Goal: Check status: Check status

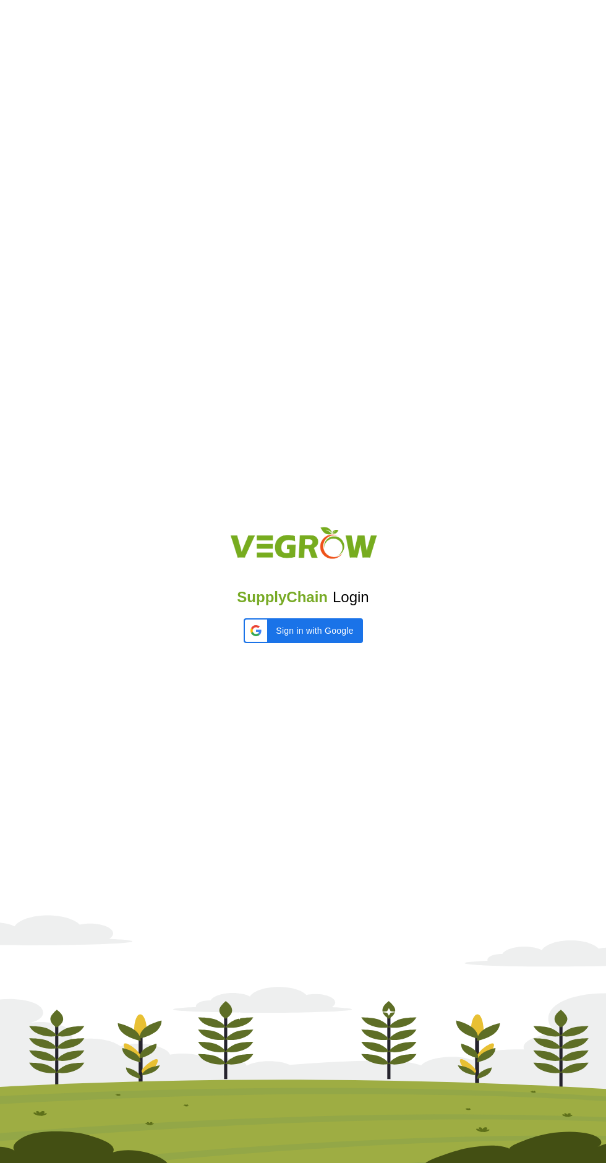
click at [275, 642] on iframe at bounding box center [303, 655] width 132 height 27
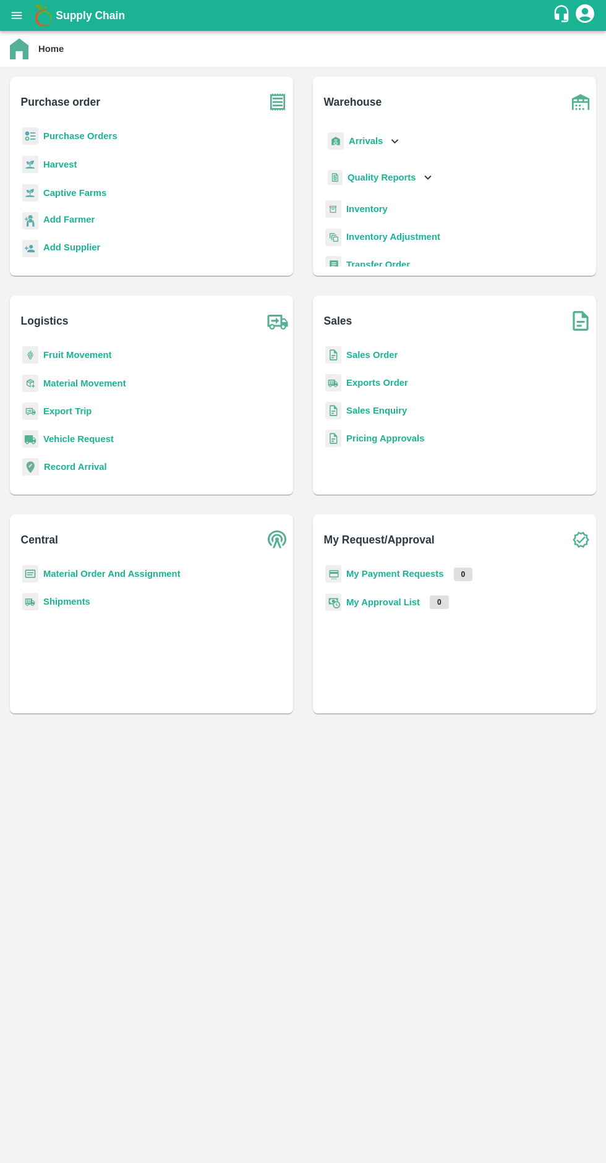
click at [56, 351] on b "Fruit Movement" at bounding box center [77, 355] width 69 height 10
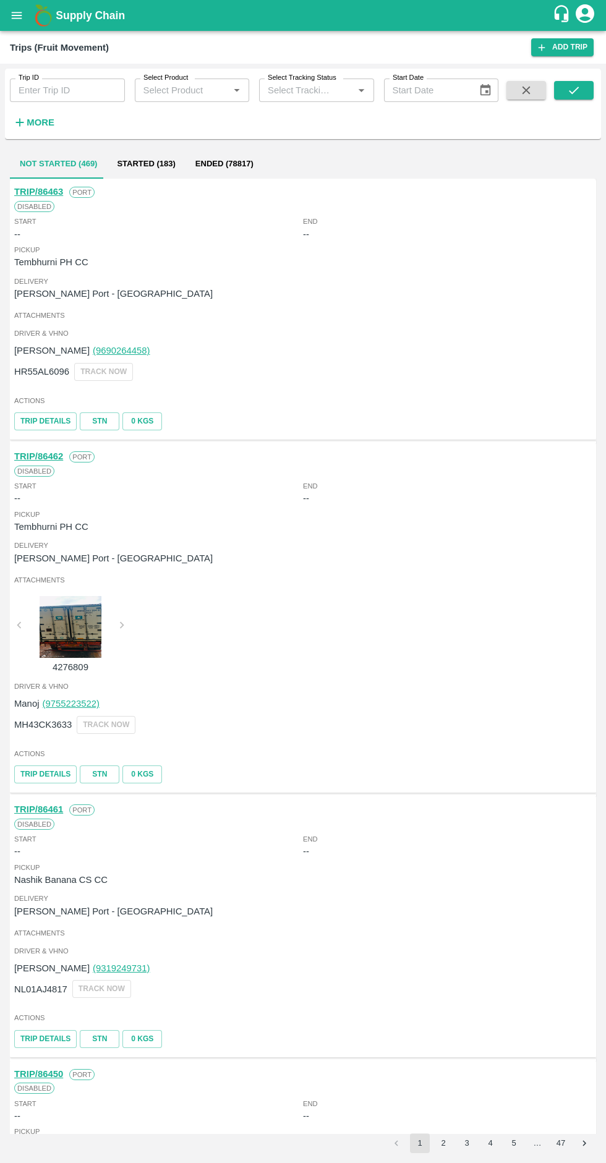
click at [36, 125] on strong "More" at bounding box center [41, 122] width 28 height 10
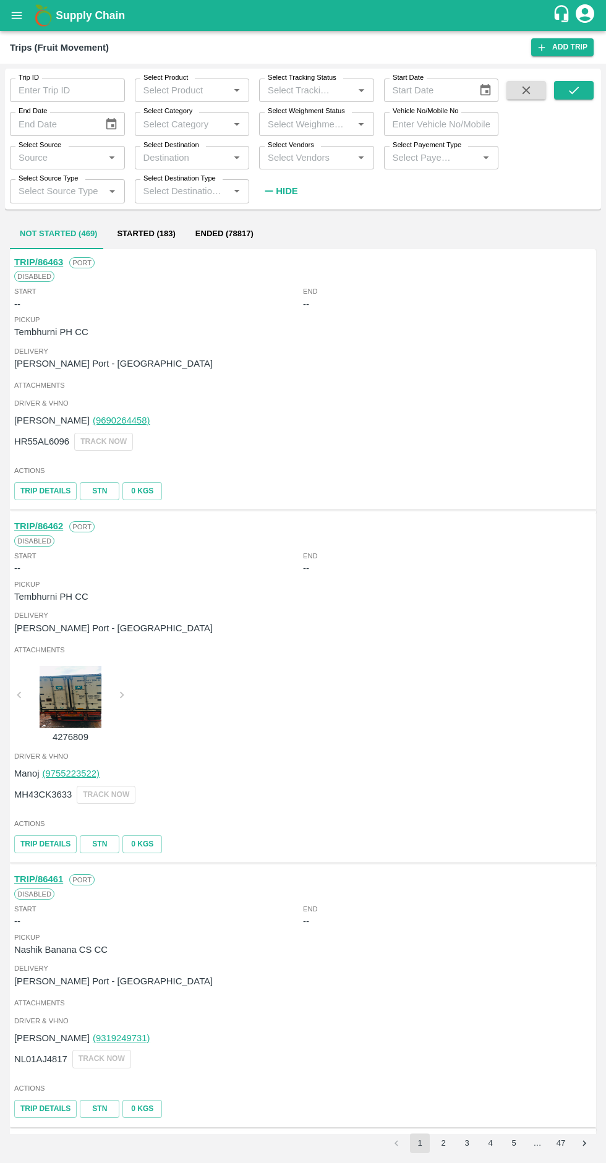
click at [419, 145] on label "Select Payement Type" at bounding box center [427, 145] width 69 height 10
click at [419, 150] on input "Select Payement Type" at bounding box center [423, 158] width 71 height 16
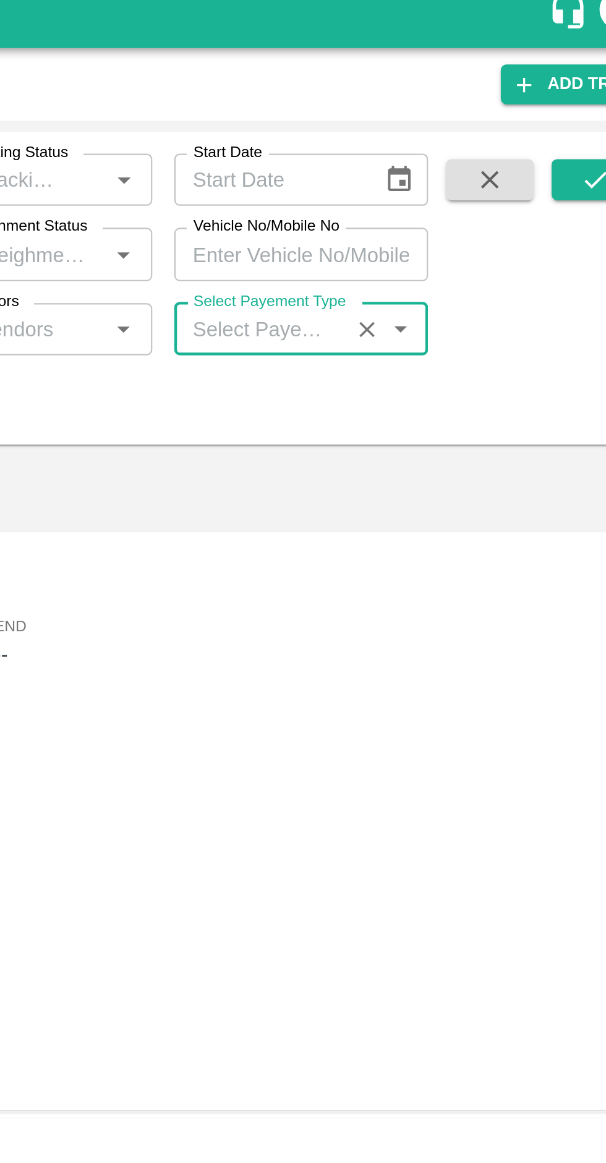
click at [414, 127] on input "Vehicle No/Mobile No" at bounding box center [441, 123] width 115 height 23
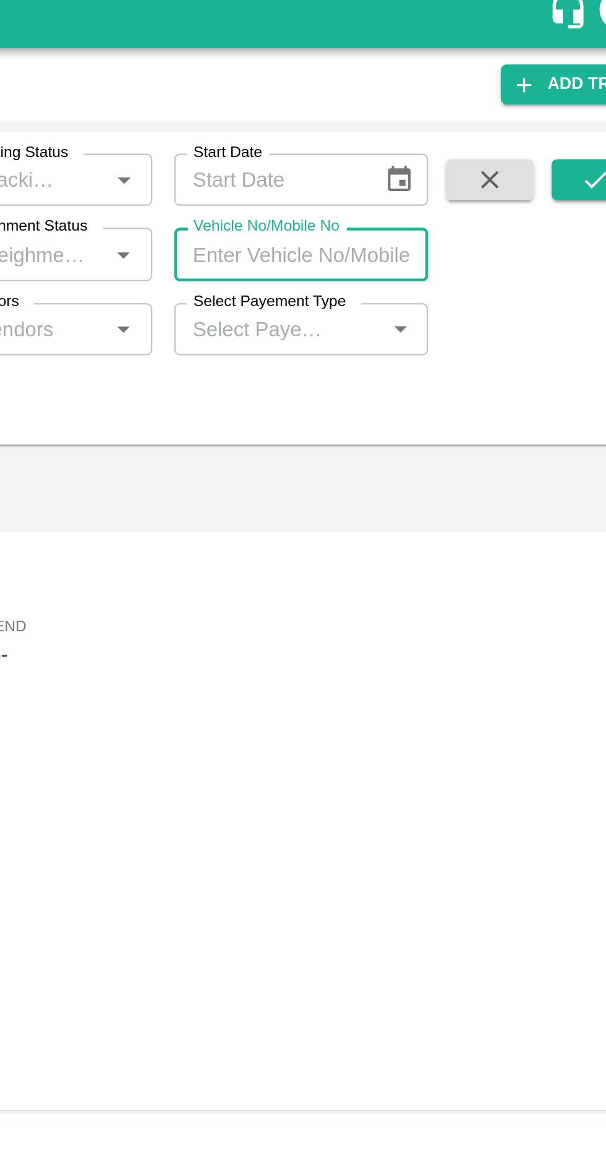
click at [407, 122] on input "Vehicle No/Mobile No" at bounding box center [441, 123] width 115 height 23
click at [442, 121] on input "Mh27be" at bounding box center [441, 123] width 115 height 23
click at [573, 93] on icon "submit" at bounding box center [574, 90] width 10 height 7
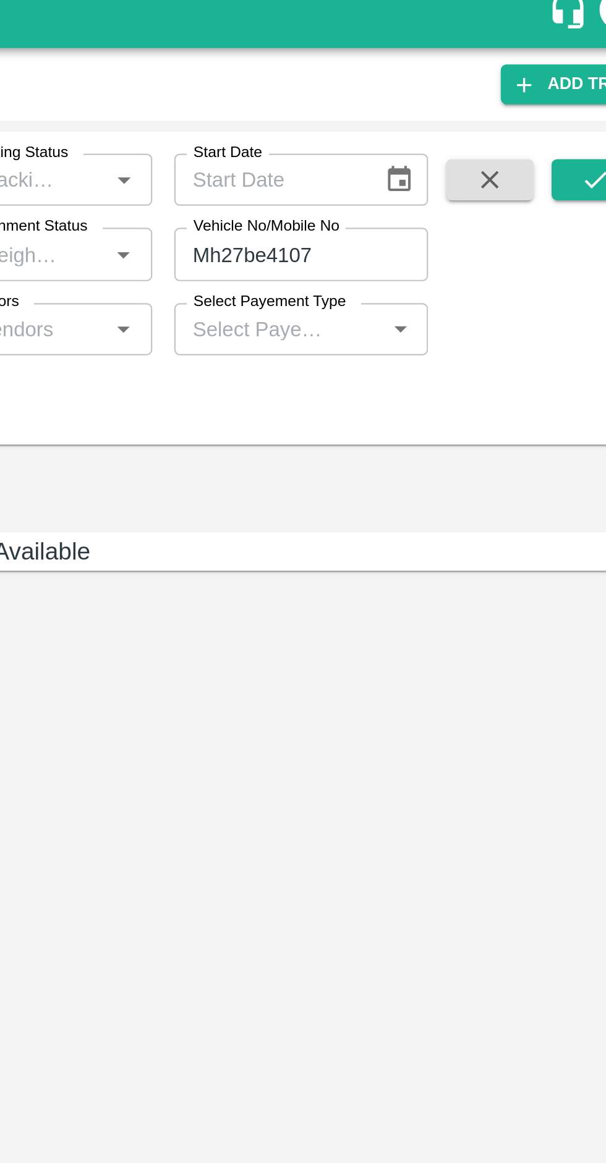
click at [475, 383] on div "No Trips Available" at bounding box center [303, 691] width 586 height 885
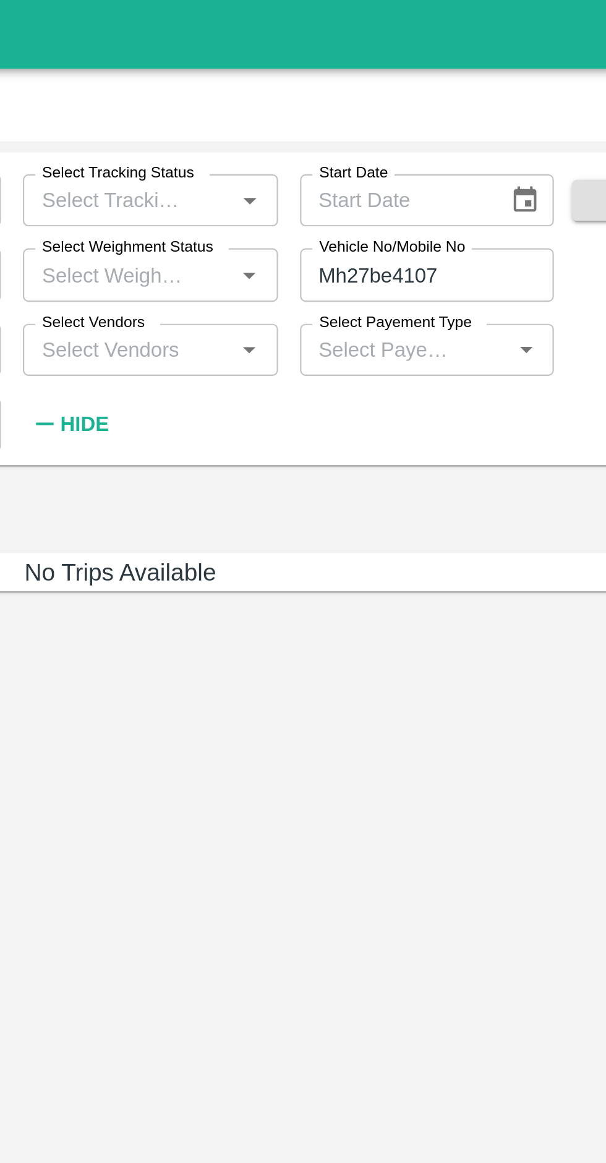
click at [404, 124] on input "Mh27be4107" at bounding box center [441, 123] width 115 height 23
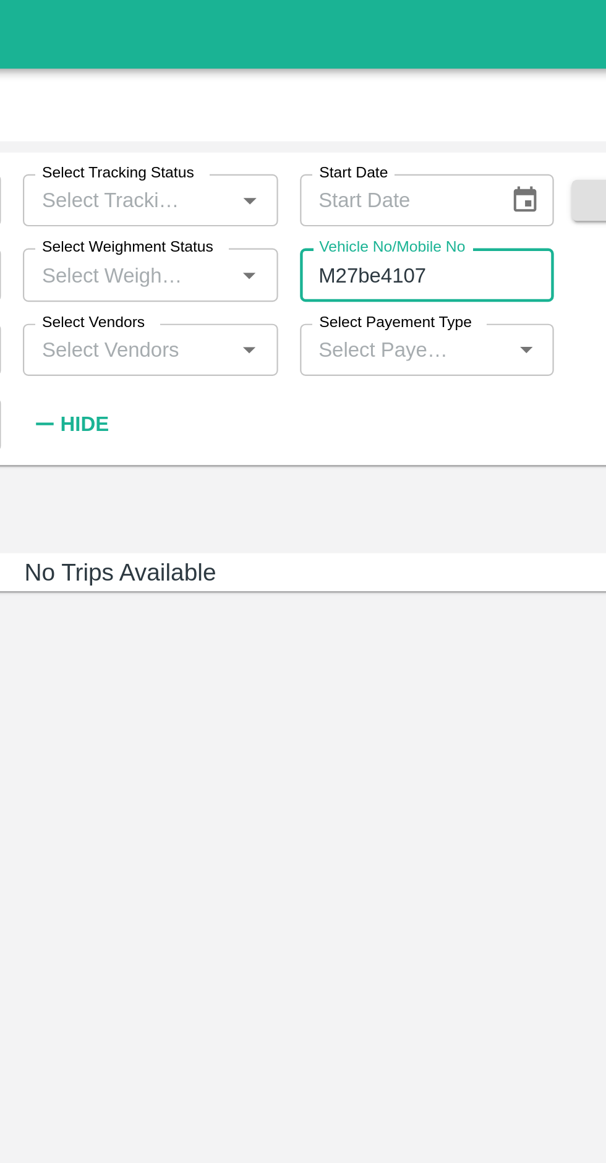
click at [400, 124] on input "M27be4107" at bounding box center [441, 123] width 115 height 23
click at [427, 122] on input "MH27be4107" at bounding box center [441, 123] width 115 height 23
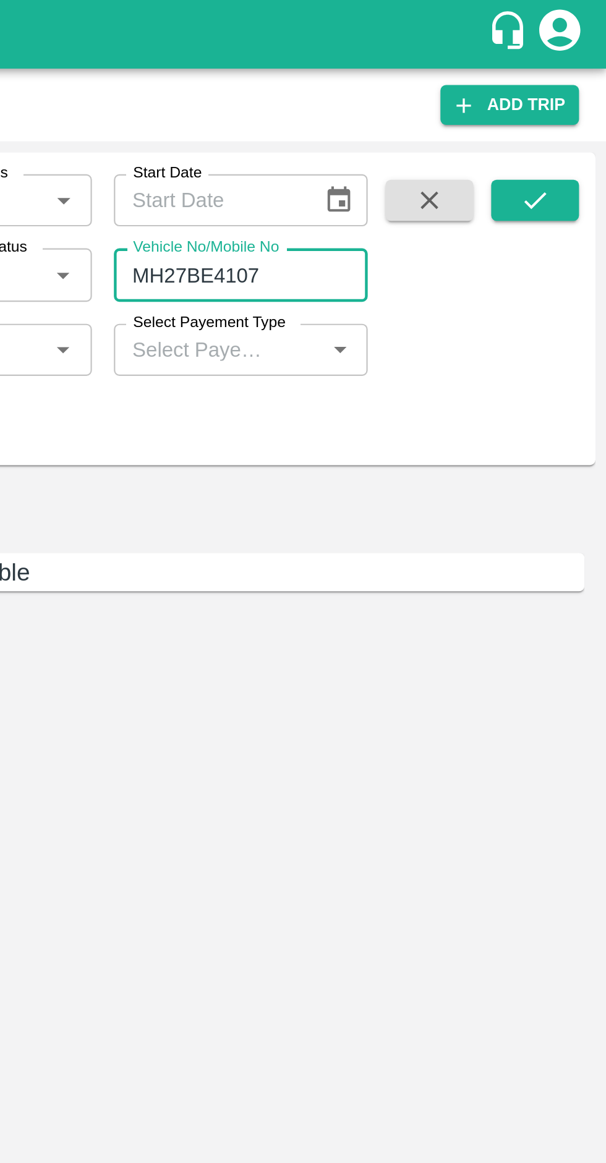
click at [568, 87] on icon "submit" at bounding box center [574, 90] width 14 height 14
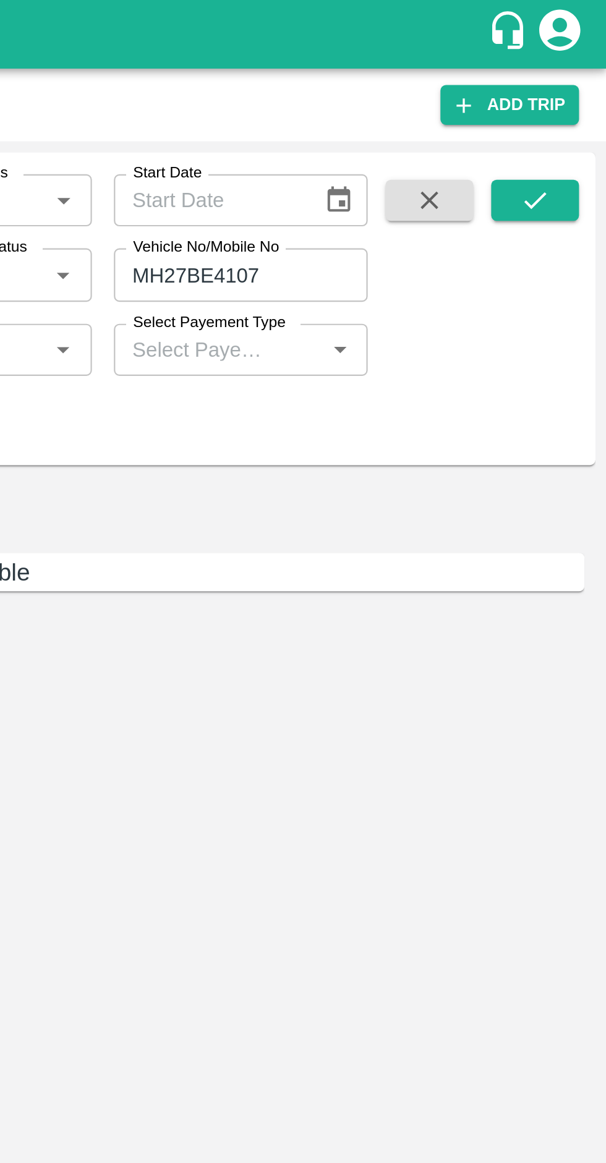
click at [427, 124] on input "MH27BE4107" at bounding box center [441, 123] width 115 height 23
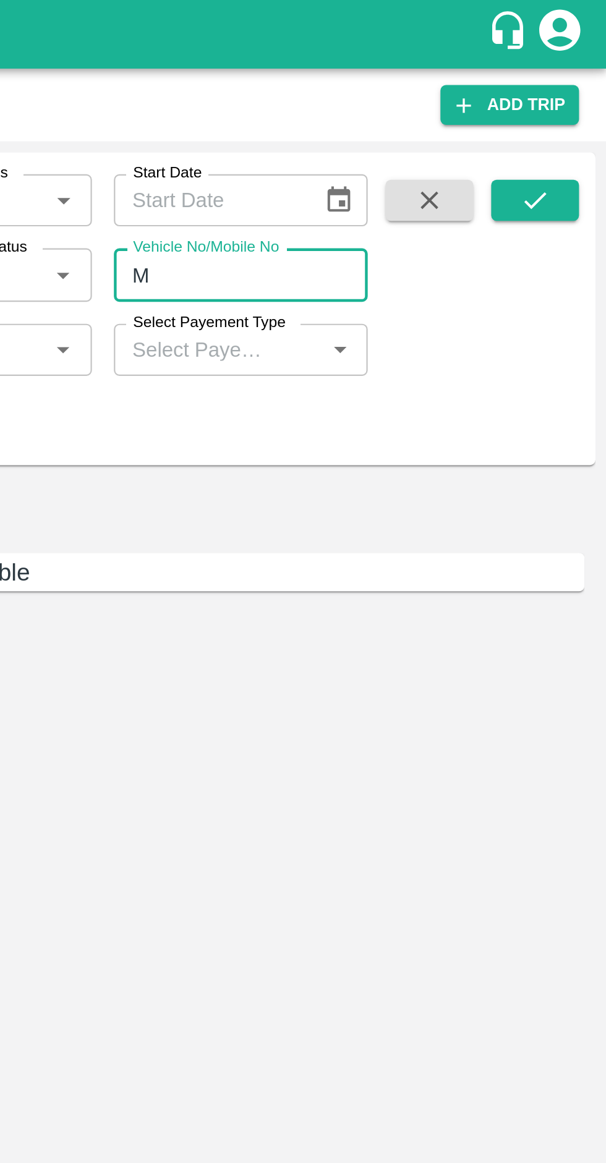
type input "M"
type input "4107"
click at [576, 88] on icon "submit" at bounding box center [574, 90] width 14 height 14
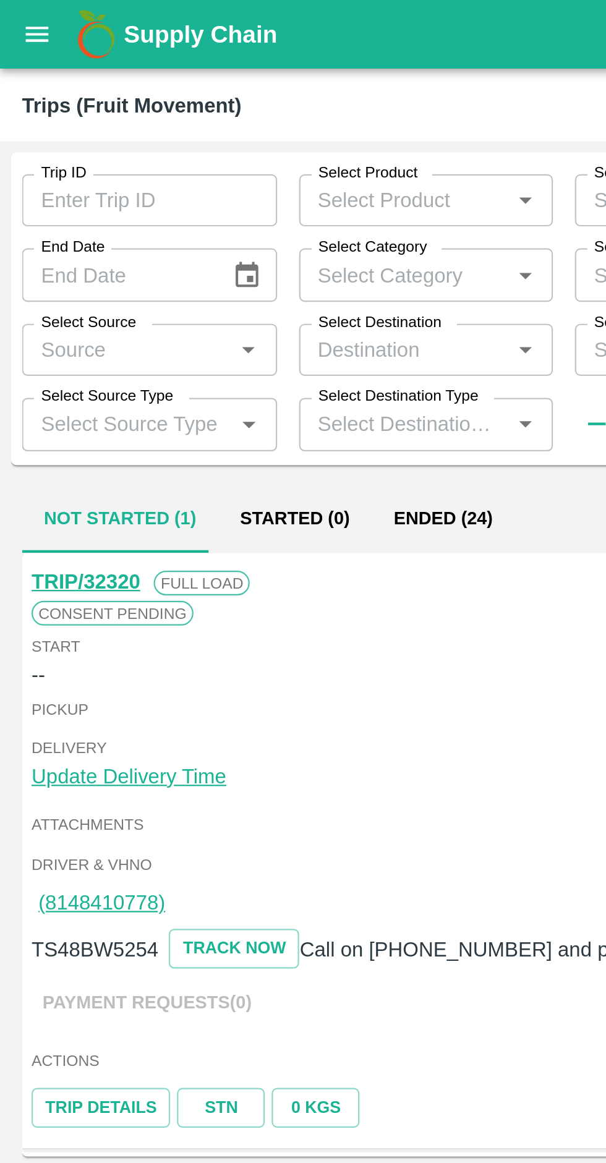
click at [207, 237] on button "Ended (24)" at bounding box center [200, 235] width 64 height 30
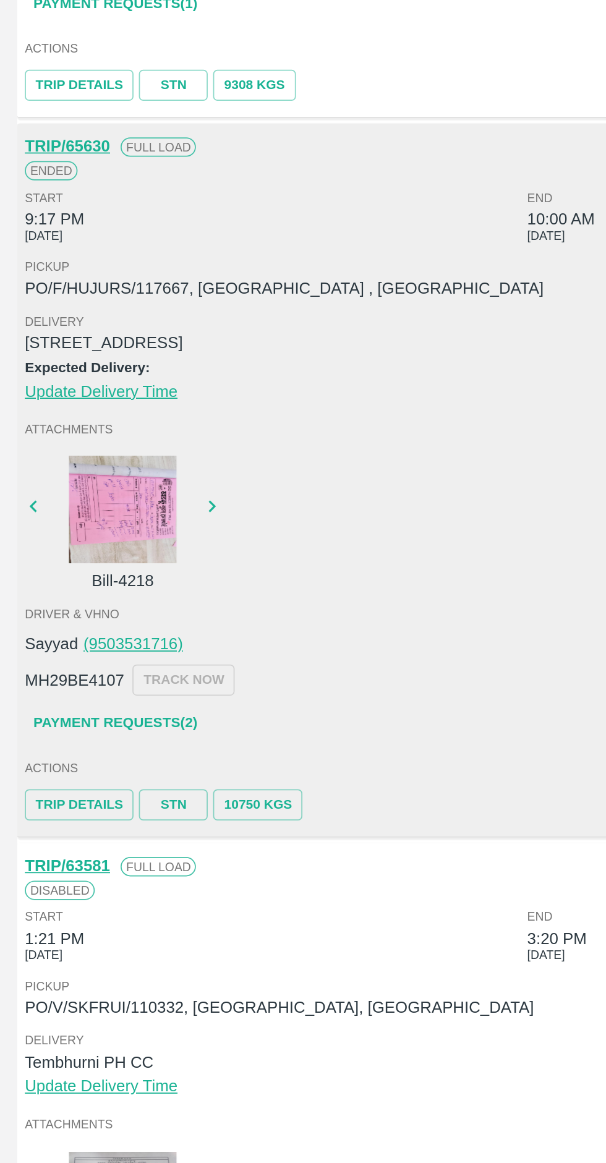
scroll to position [1772, 0]
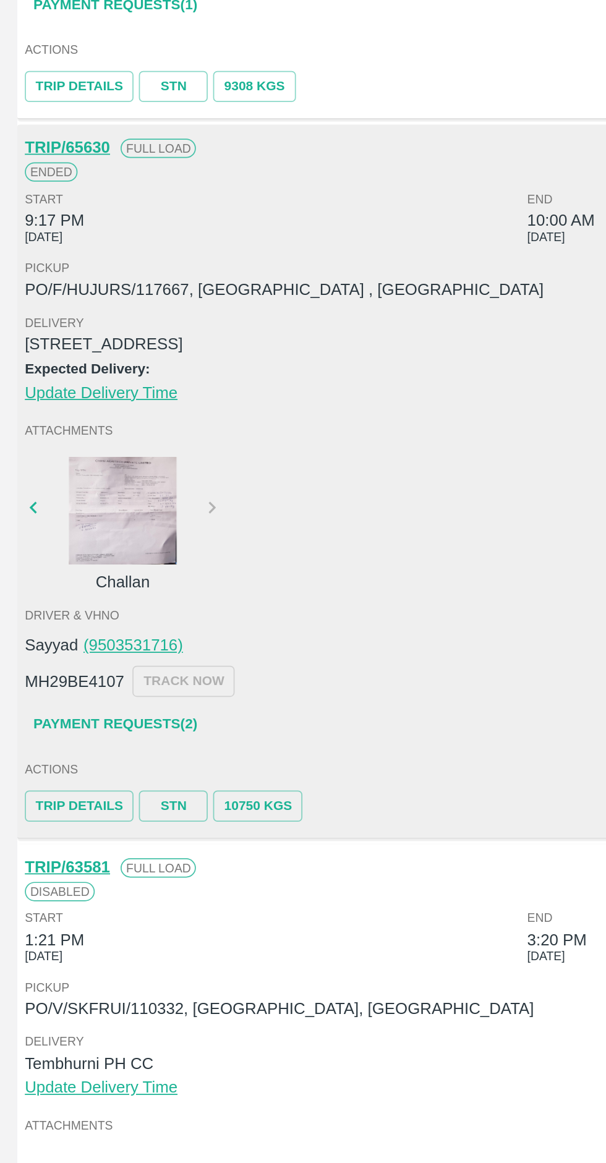
click at [40, 839] on link "Payment Requests( 2 )" at bounding box center [66, 840] width 104 height 22
